Goal: Information Seeking & Learning: Learn about a topic

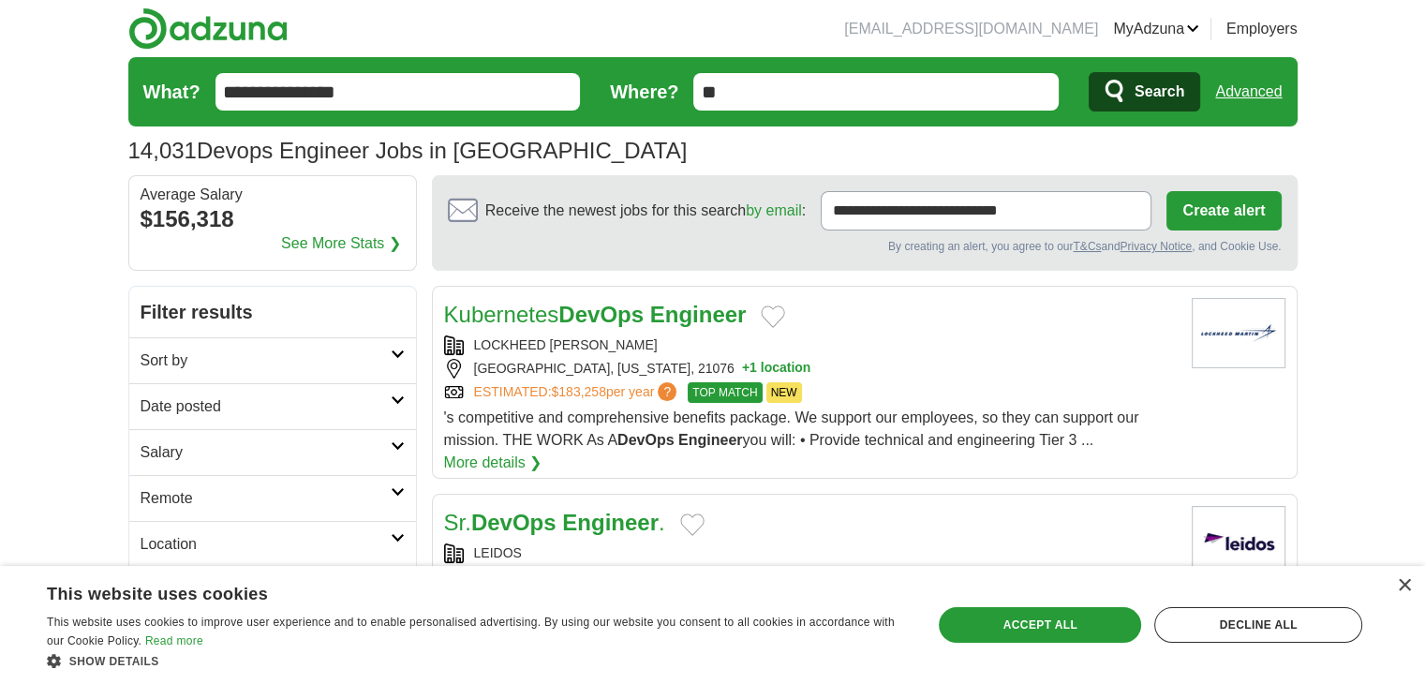
click at [0, 0] on link "Posted jobs" at bounding box center [0, 0] width 0 height 0
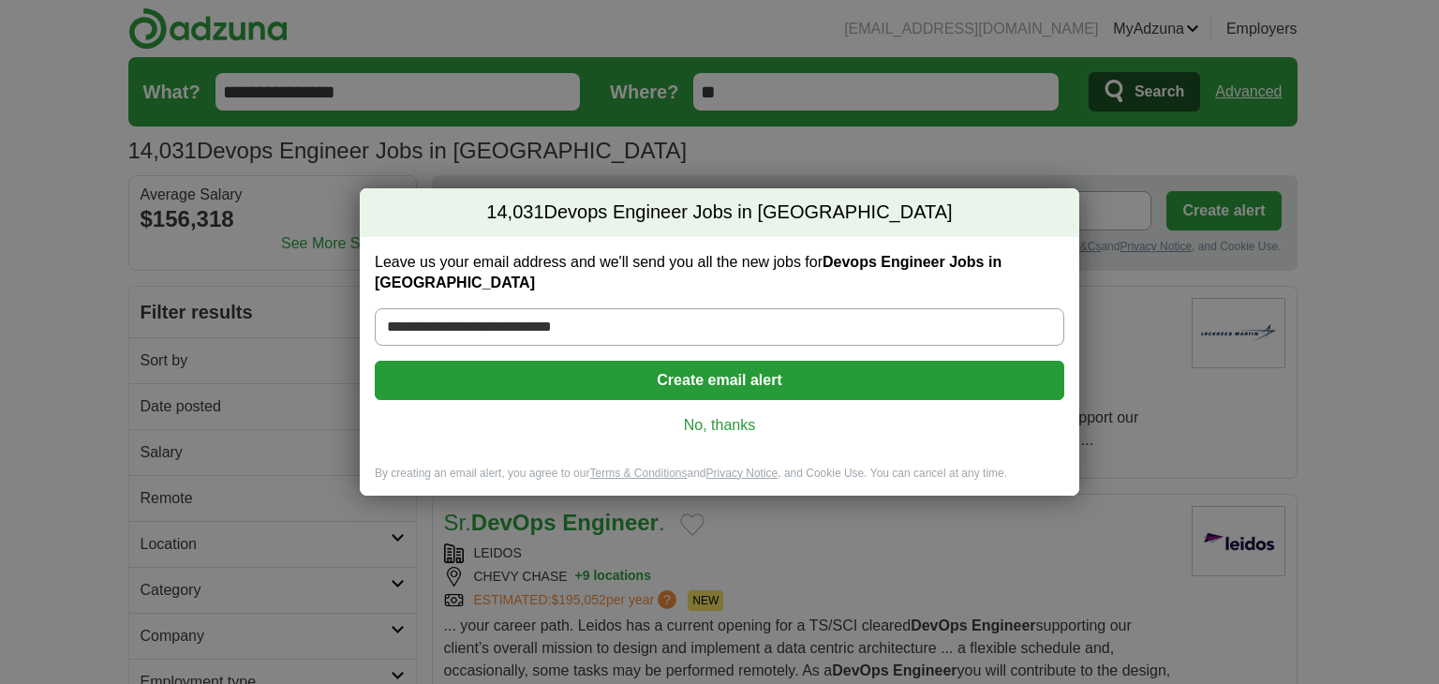
click at [720, 415] on link "No, thanks" at bounding box center [719, 425] width 659 height 21
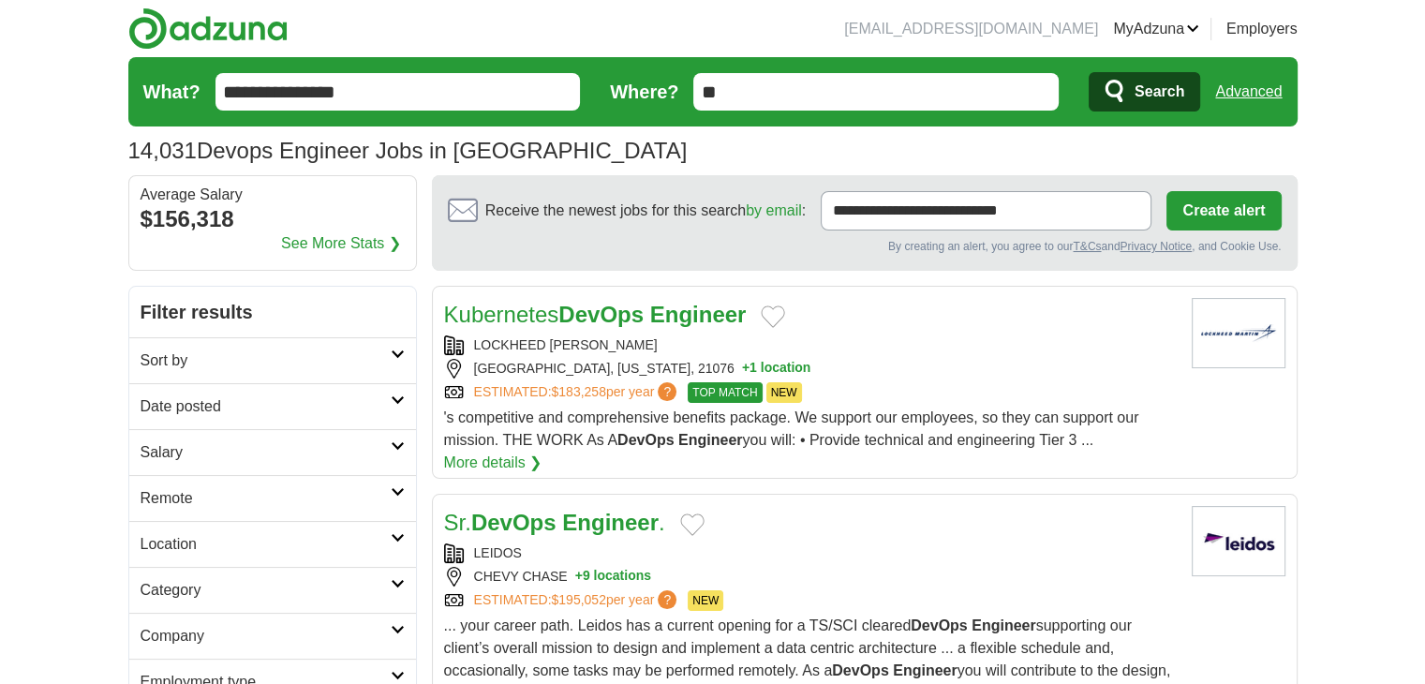
click at [705, 554] on div "LEIDOS" at bounding box center [810, 553] width 732 height 20
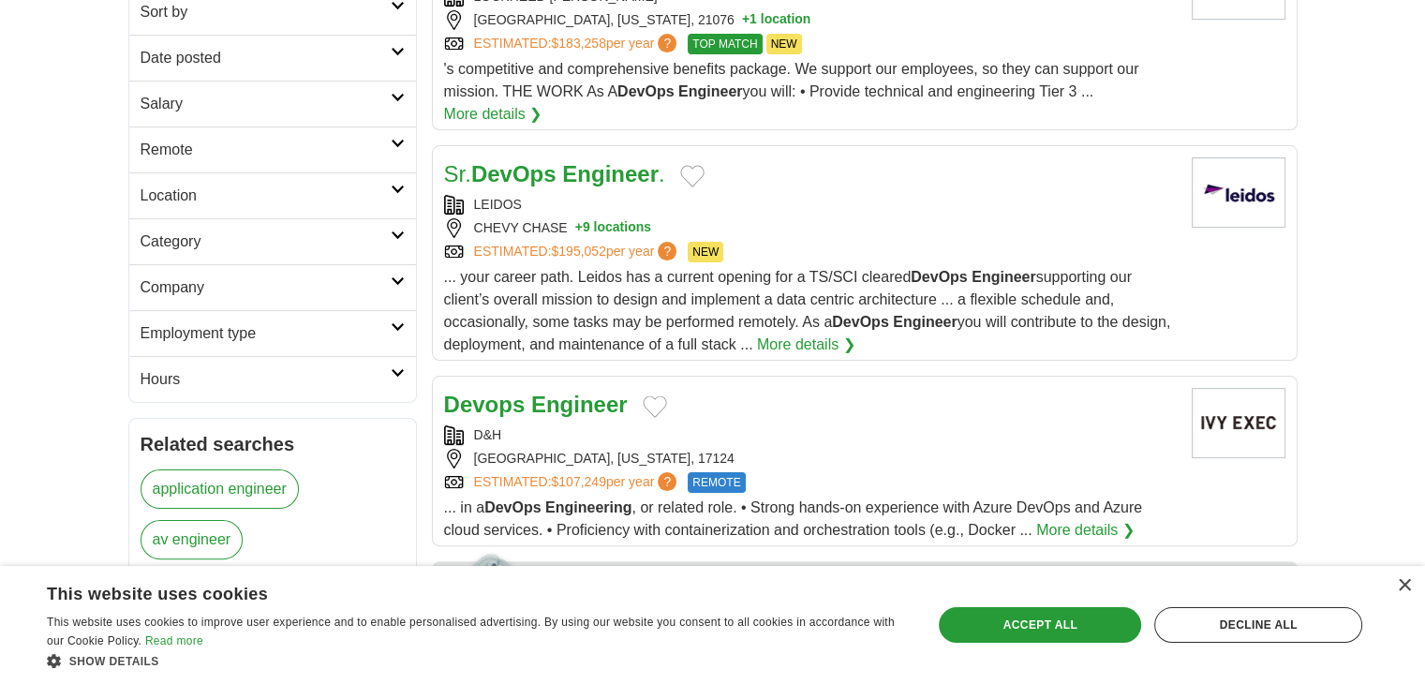
scroll to position [354, 0]
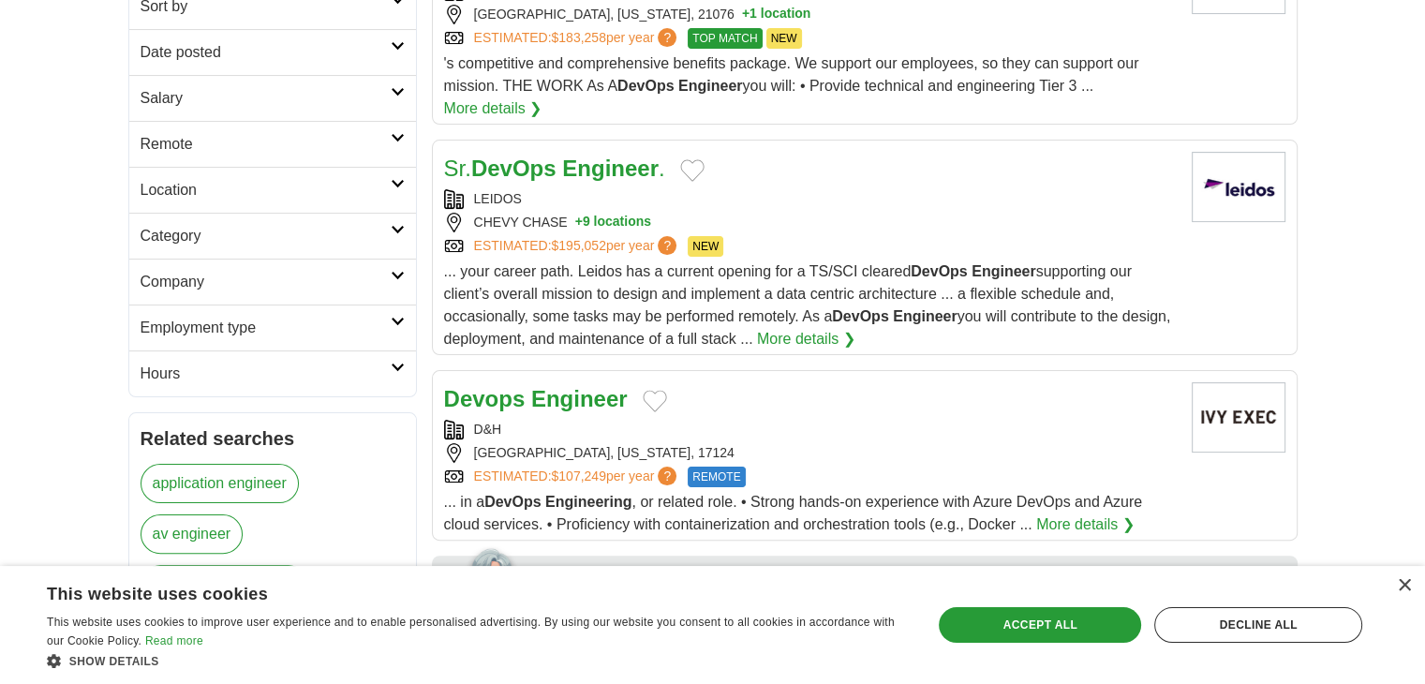
click at [531, 382] on h2 "Devops Engineer" at bounding box center [536, 399] width 184 height 34
